Goal: Task Accomplishment & Management: Use online tool/utility

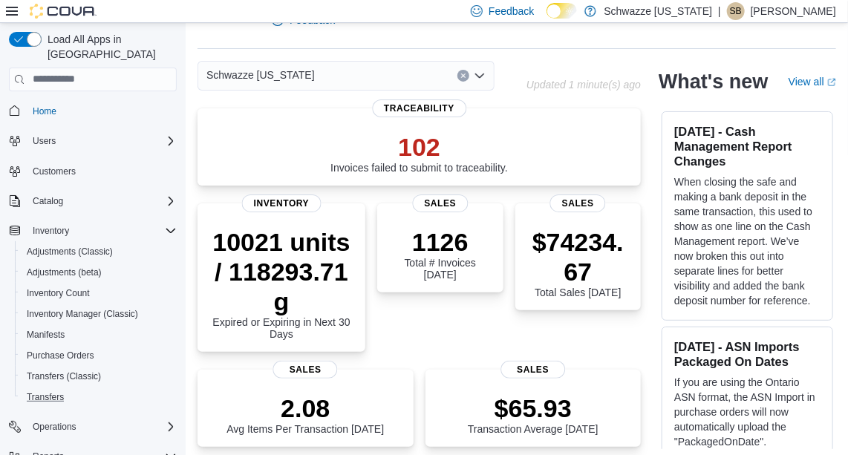
scroll to position [53, 0]
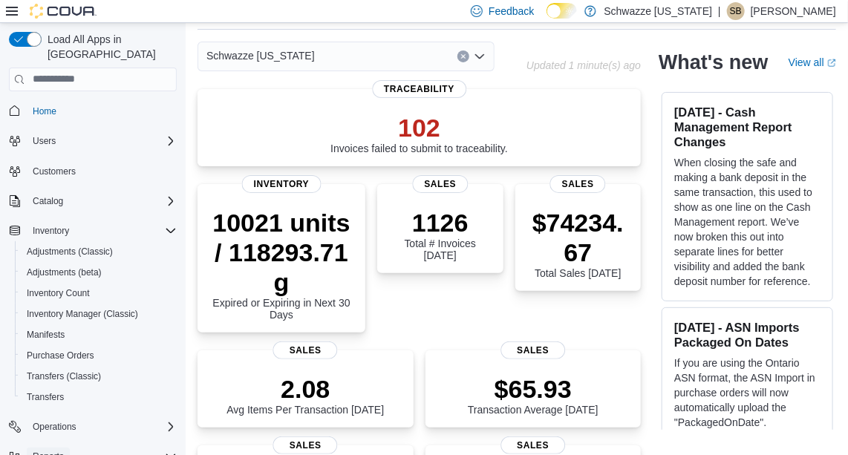
click at [53, 451] on span "Reports" at bounding box center [48, 457] width 31 height 12
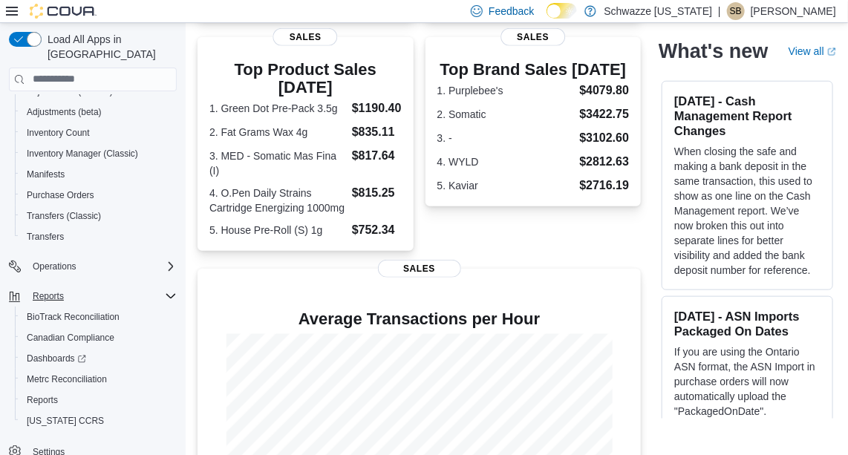
scroll to position [527, 0]
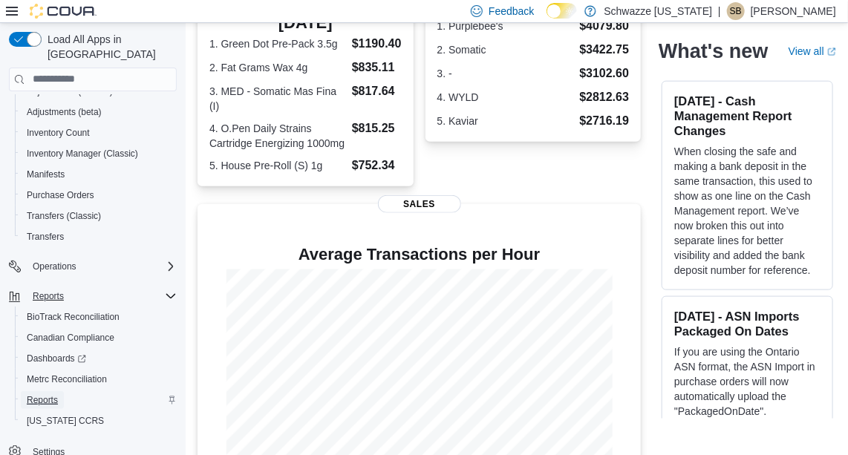
click at [52, 394] on span "Reports" at bounding box center [42, 400] width 31 height 12
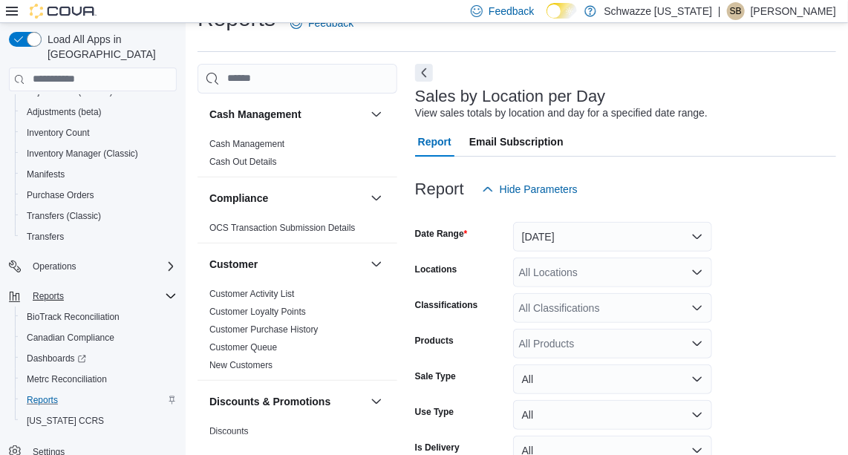
scroll to position [34, 0]
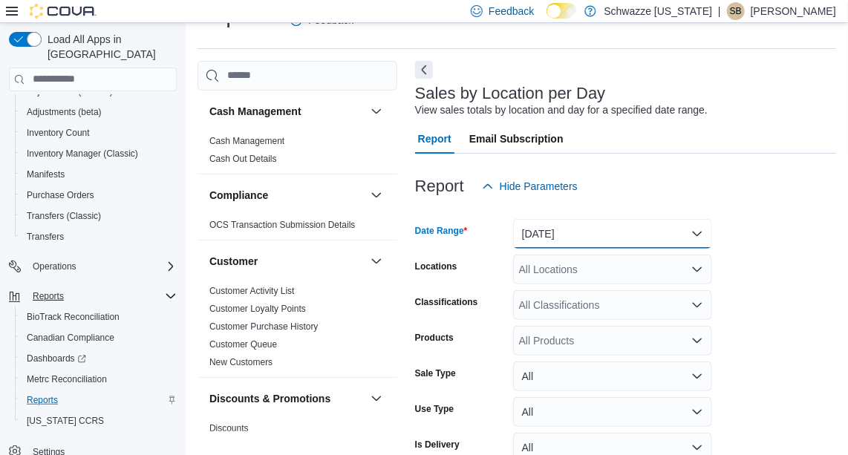
click at [576, 225] on button "[DATE]" at bounding box center [612, 234] width 199 height 30
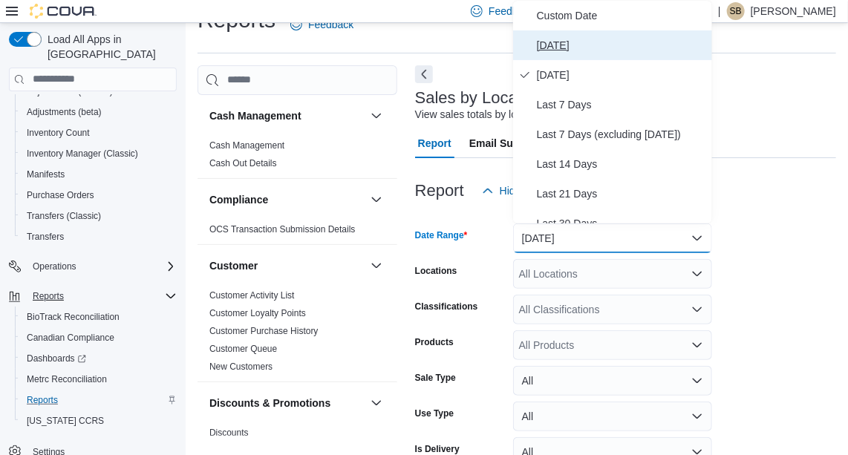
click at [557, 42] on span "[DATE]" at bounding box center [621, 45] width 169 height 18
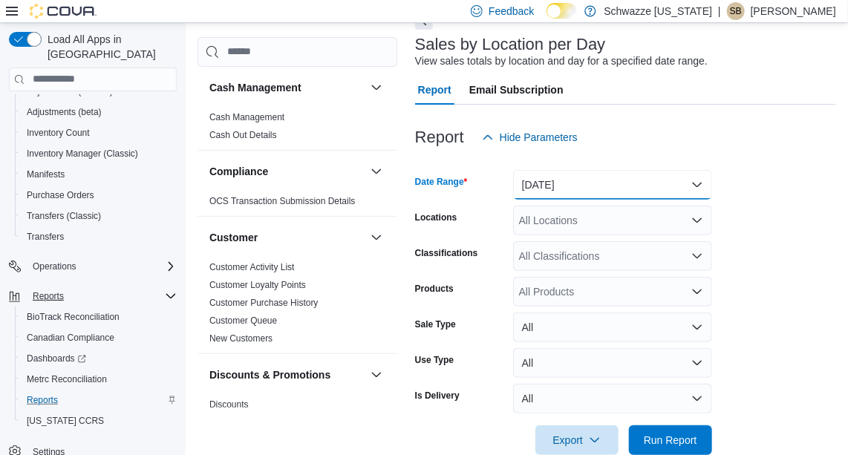
scroll to position [112, 0]
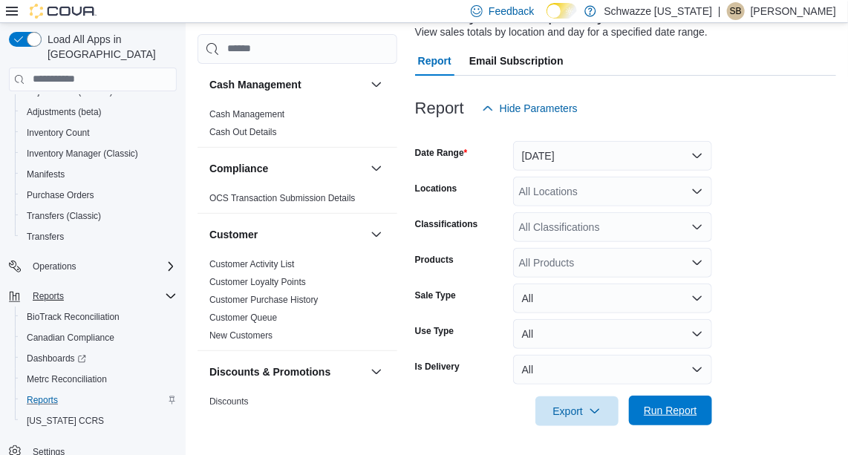
click at [679, 400] on span "Run Report" at bounding box center [670, 411] width 65 height 30
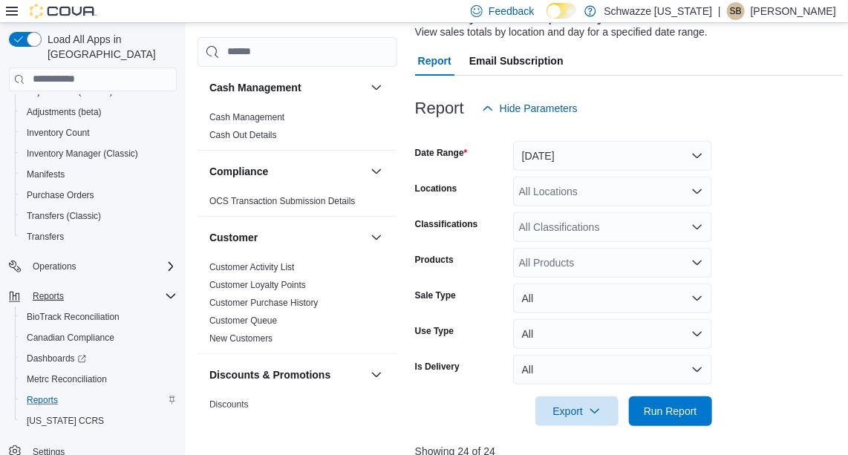
scroll to position [495, 0]
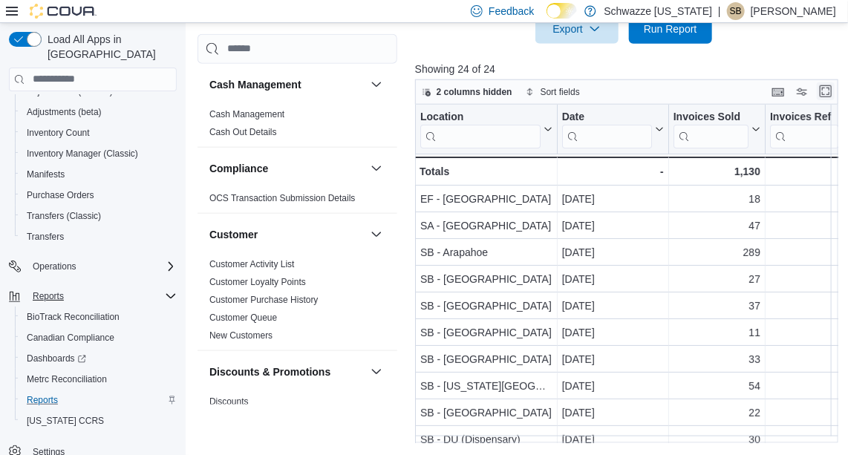
click at [829, 86] on button "Enter fullscreen" at bounding box center [826, 91] width 18 height 18
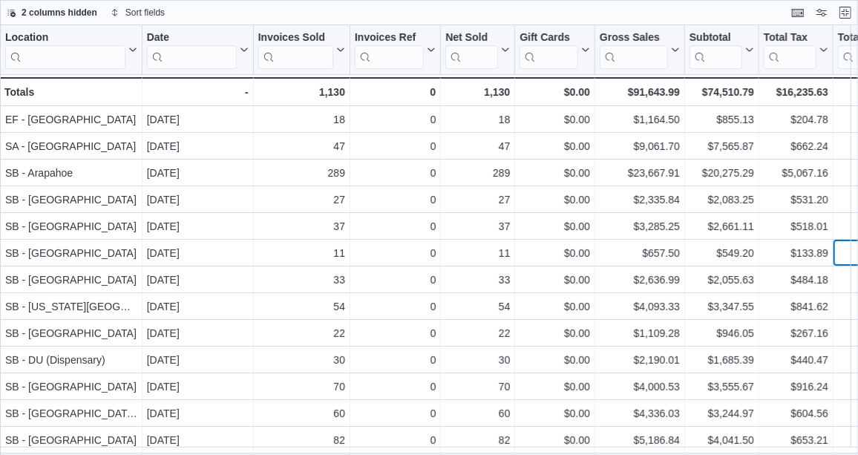
scroll to position [0, 81]
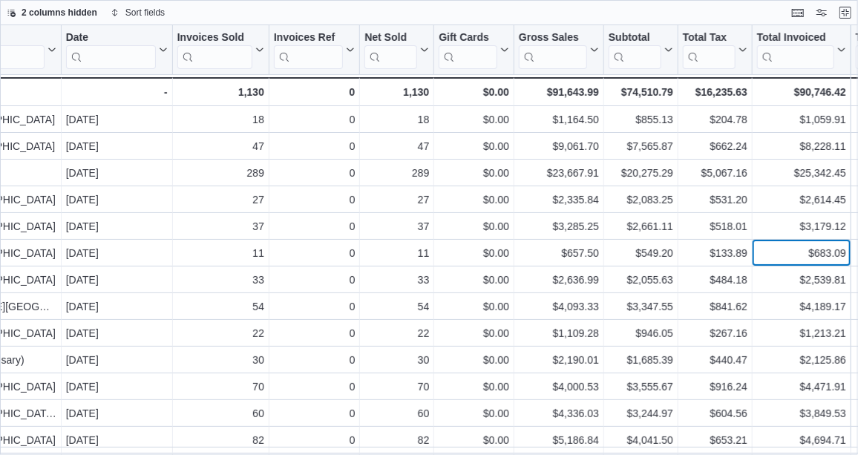
drag, startPoint x: 851, startPoint y: 242, endPoint x: 861, endPoint y: 347, distance: 105.2
click at [858, 347] on html "Feedback Dark Mode Schwazze [US_STATE] | SB [PERSON_NAME] Load All Apps in New …" at bounding box center [429, 227] width 858 height 455
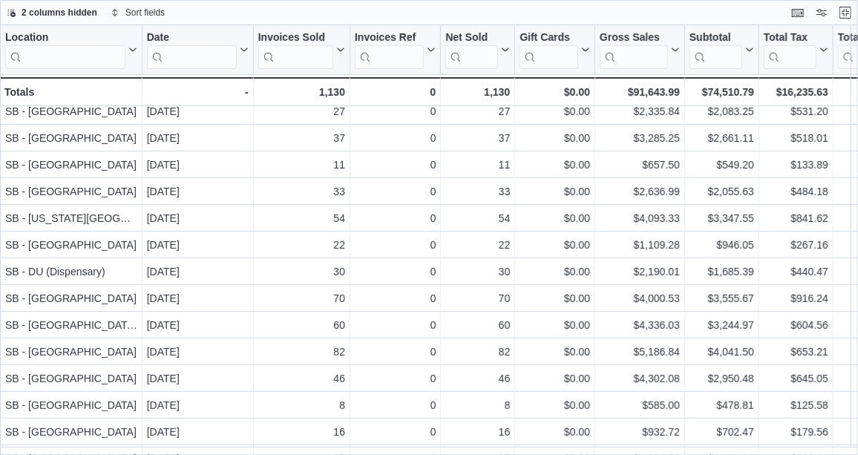
scroll to position [0, 0]
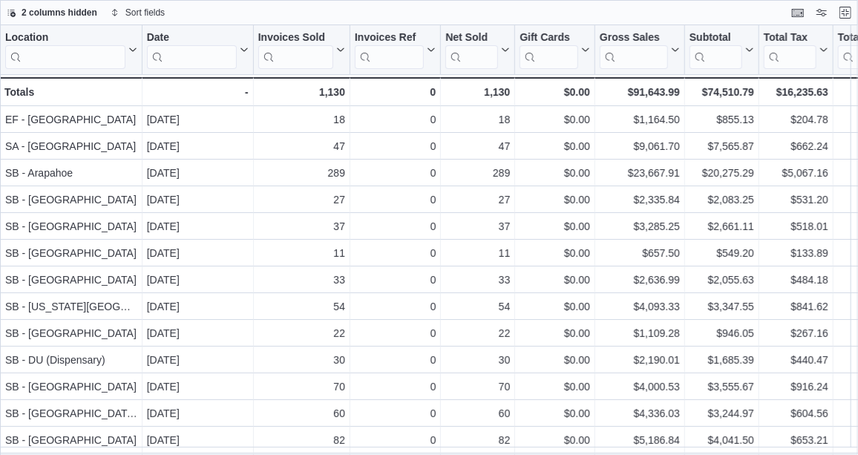
click at [858, 22] on html "Feedback Dark Mode Schwazze [US_STATE] | SB [PERSON_NAME] Load All Apps in New …" at bounding box center [429, 227] width 858 height 455
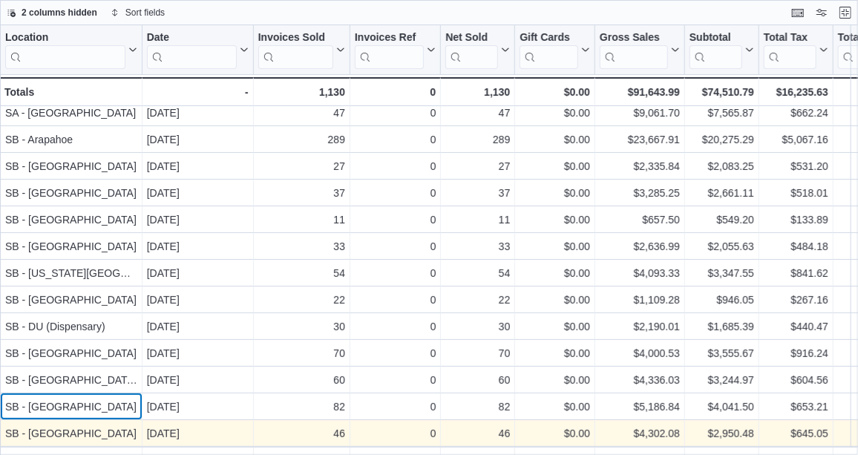
drag, startPoint x: 58, startPoint y: 446, endPoint x: 99, endPoint y: 443, distance: 41.0
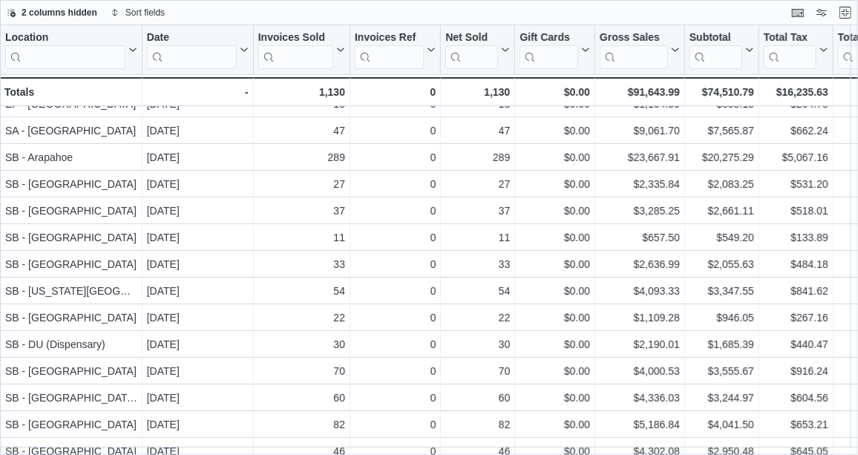
scroll to position [0, 0]
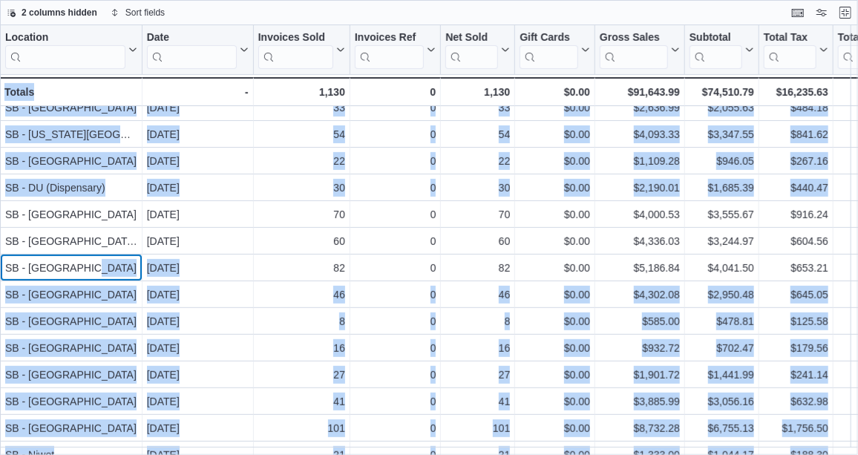
drag, startPoint x: 81, startPoint y: 449, endPoint x: 24, endPoint y: 445, distance: 57.3
click at [24, 445] on div "Location Click to view column header actions Date Click to view column header a…" at bounding box center [429, 240] width 858 height 431
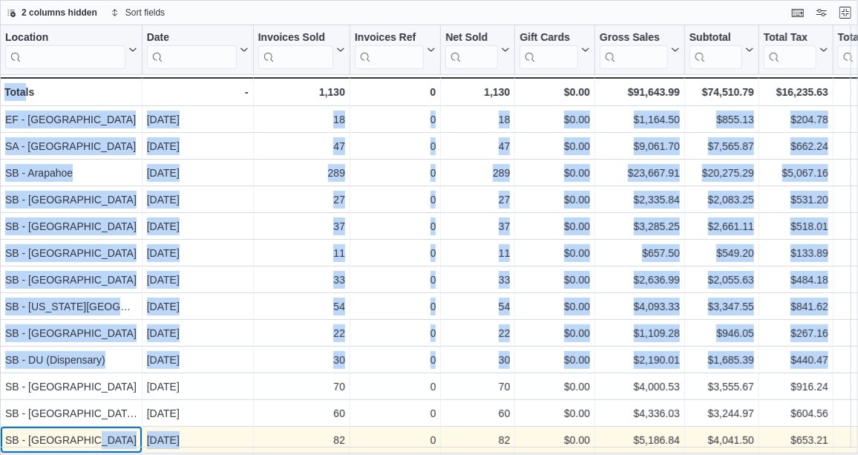
click at [111, 434] on div "SB - [GEOGRAPHIC_DATA]" at bounding box center [71, 440] width 132 height 18
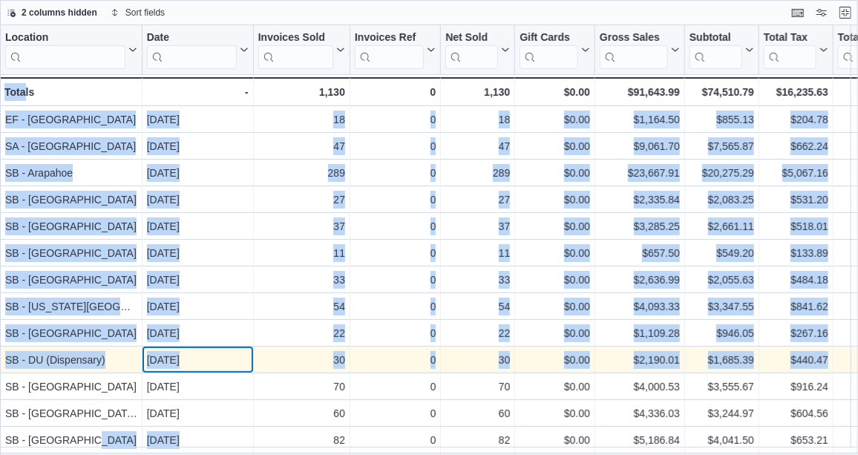
click at [144, 347] on div "[DATE] - Date, column 2, row 10" at bounding box center [198, 360] width 111 height 27
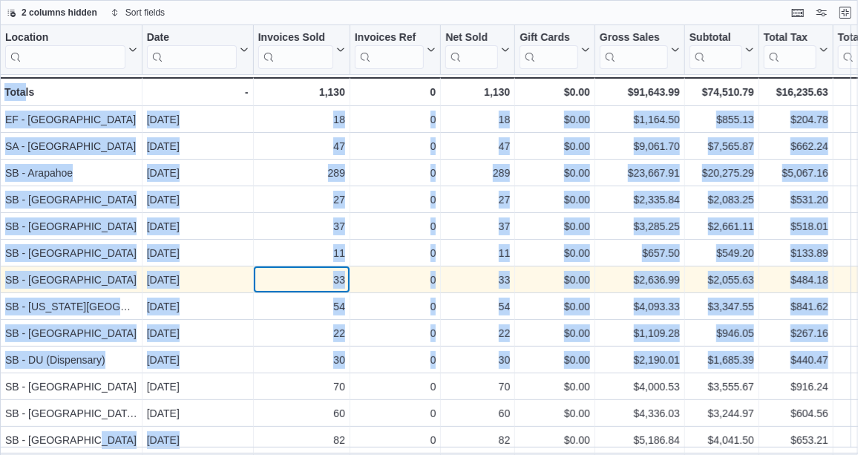
click at [275, 276] on div "33" at bounding box center [301, 280] width 87 height 18
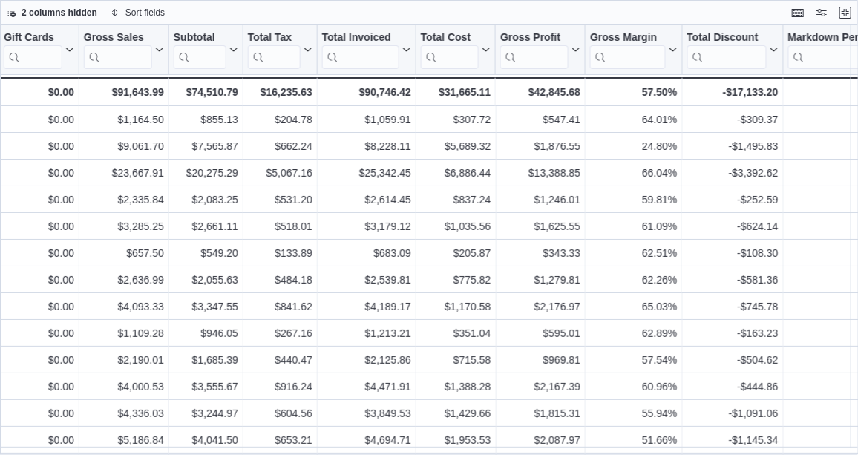
scroll to position [0, 527]
